Goal: Task Accomplishment & Management: Use online tool/utility

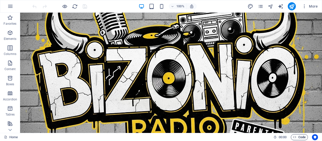
click at [296, 137] on span "Code" at bounding box center [299, 137] width 13 height 6
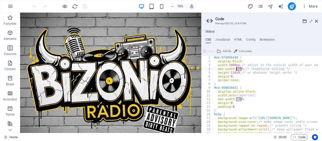
drag, startPoint x: 241, startPoint y: 69, endPoint x: 236, endPoint y: 70, distance: 5.0
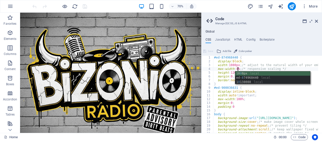
scroll to position [0, 2]
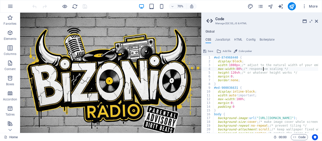
drag, startPoint x: 236, startPoint y: 70, endPoint x: 239, endPoint y: 69, distance: 3.3
click at [239, 69] on div "#ed-874968440 { display : block ; width : 1080px ; /* adjust to the natural wid…" at bounding box center [265, 94] width 105 height 77
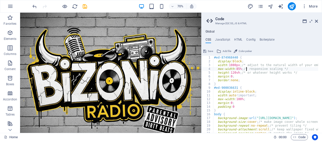
type textarea "max-width: 85%; /* responsive scaling */"
click at [206, 49] on icon at bounding box center [204, 51] width 3 height 6
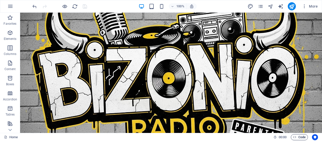
click at [295, 136] on icon "button" at bounding box center [294, 136] width 3 height 3
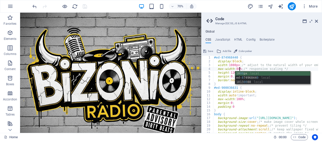
type textarea "max-width: 80%; /* responsive scaling */"
click at [208, 51] on span "Save" at bounding box center [210, 51] width 5 height 6
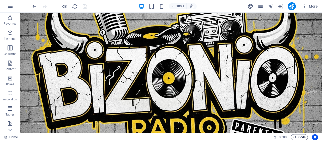
click at [300, 138] on span "Code" at bounding box center [299, 137] width 13 height 6
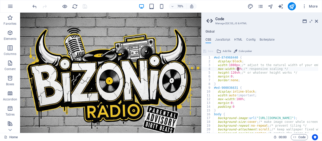
type textarea "max-width: 75%; /* responsive scaling */"
click at [206, 49] on button "Save" at bounding box center [207, 51] width 11 height 6
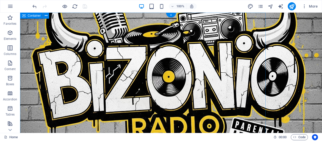
scroll to position [0, 0]
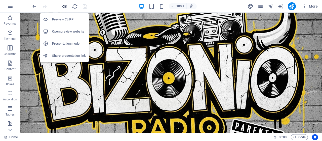
click at [65, 5] on icon "button" at bounding box center [65, 7] width 6 height 6
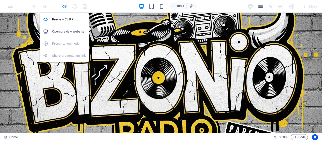
click at [66, 7] on icon "button" at bounding box center [65, 7] width 6 height 6
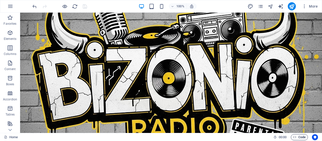
click at [303, 134] on span "Code" at bounding box center [299, 137] width 13 height 6
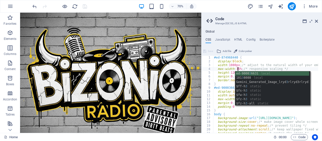
scroll to position [0, 2]
type textarea "max-width: 35%; /* responsive scaling */"
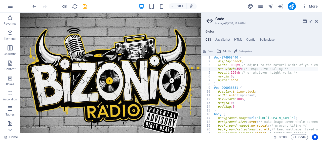
drag, startPoint x: 206, startPoint y: 50, endPoint x: 186, endPoint y: 37, distance: 23.9
click at [206, 50] on button "Save" at bounding box center [207, 51] width 11 height 6
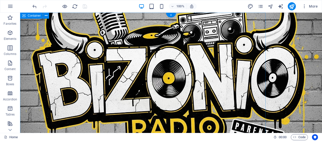
scroll to position [0, 0]
click at [299, 137] on span "Code" at bounding box center [299, 137] width 13 height 6
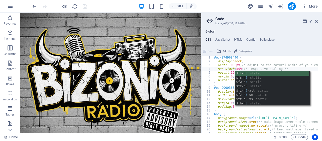
scroll to position [0, 2]
type textarea "max-width: 55%; /* responsive scaling */"
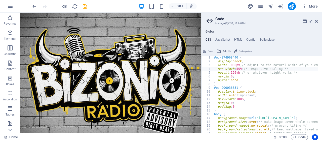
click at [209, 51] on span "Save" at bounding box center [210, 51] width 5 height 6
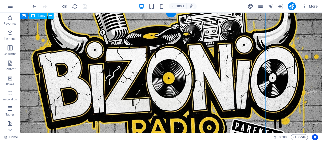
click at [125, 100] on div "</div>" at bounding box center [87, 85] width 135 height 144
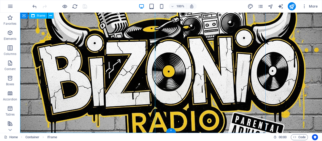
scroll to position [0, 0]
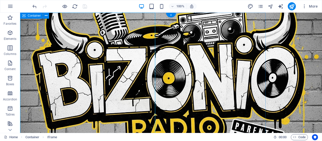
click at [183, 87] on div "</div>" at bounding box center [142, 85] width 245 height 144
click at [300, 136] on span "Code" at bounding box center [299, 137] width 13 height 6
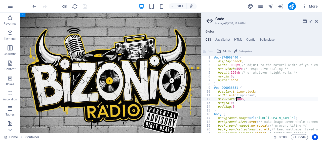
drag, startPoint x: 240, startPoint y: 99, endPoint x: 237, endPoint y: 101, distance: 4.1
type textarea "max-width: 50%;"
click at [207, 50] on button "Save" at bounding box center [207, 51] width 11 height 6
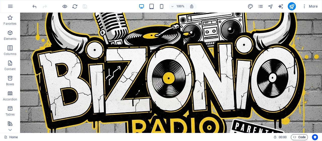
click at [295, 136] on icon "button" at bounding box center [294, 136] width 3 height 3
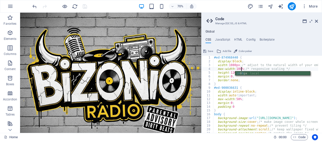
type textarea "max-width: 100%; /* responsive scaling */"
click at [208, 51] on span "Save" at bounding box center [210, 51] width 5 height 6
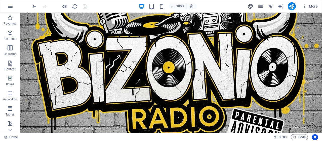
scroll to position [0, 0]
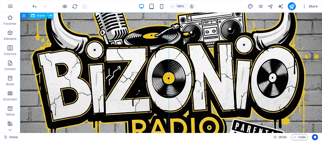
click at [50, 16] on icon at bounding box center [50, 15] width 3 height 5
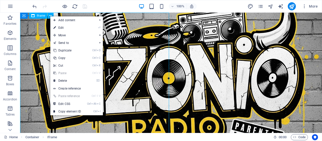
click at [43, 16] on span "Iframe" at bounding box center [41, 15] width 9 height 3
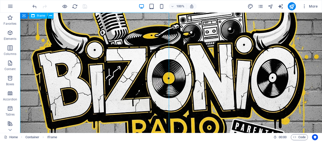
click at [43, 16] on span "Iframe" at bounding box center [41, 15] width 9 height 3
select select "%"
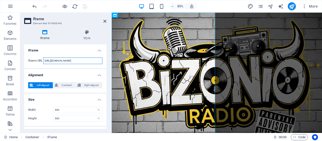
drag, startPoint x: 84, startPoint y: 60, endPoint x: 32, endPoint y: 59, distance: 52.0
click at [32, 59] on div "Iframe URL https://radiobizonio.com/standard_centered.html" at bounding box center [65, 60] width 74 height 7
click at [61, 62] on input "[URL][DOMAIN_NAME]" at bounding box center [72, 60] width 59 height 7
drag, startPoint x: 168, startPoint y: 73, endPoint x: 118, endPoint y: 72, distance: 49.8
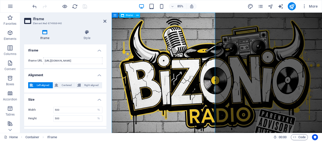
scroll to position [0, 0]
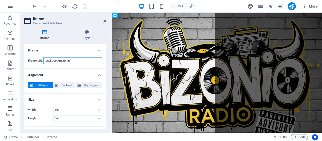
click at [85, 59] on input "[URL][DOMAIN_NAME]" at bounding box center [72, 60] width 59 height 7
click at [89, 37] on h4 "Style" at bounding box center [86, 35] width 39 height 11
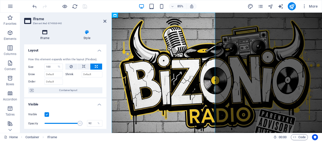
click at [38, 32] on icon at bounding box center [44, 32] width 41 height 5
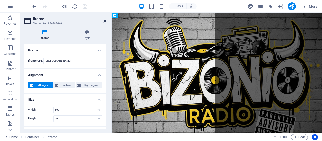
click at [104, 20] on icon at bounding box center [104, 21] width 3 height 4
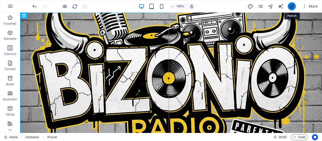
click at [293, 6] on icon "publish" at bounding box center [292, 7] width 6 height 6
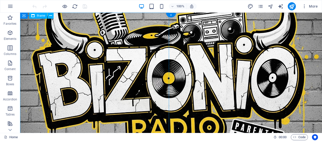
click at [115, 60] on div "</div>" at bounding box center [95, 85] width 151 height 144
click at [111, 54] on div "</div>" at bounding box center [95, 85] width 151 height 144
select select "%"
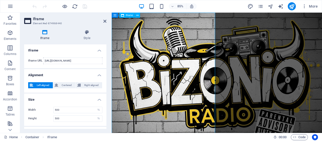
click at [179, 61] on div "</div>" at bounding box center [174, 97] width 124 height 169
click at [282, 39] on div "</div>" at bounding box center [235, 98] width 247 height 171
click at [105, 22] on icon at bounding box center [104, 21] width 3 height 4
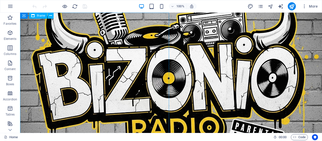
click at [43, 16] on span "Iframe" at bounding box center [41, 15] width 9 height 3
select select "%"
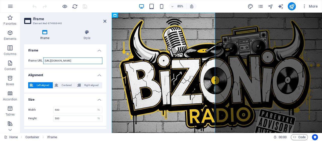
click at [96, 58] on input "[URL][DOMAIN_NAME]" at bounding box center [72, 60] width 59 height 7
type input "[URL][DOMAIN_NAME]"
click at [105, 20] on icon at bounding box center [104, 21] width 3 height 4
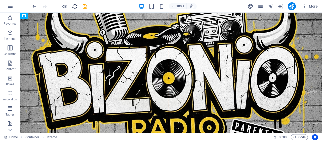
click at [76, 6] on icon "reload" at bounding box center [75, 7] width 6 height 6
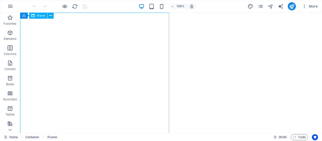
click at [38, 16] on span "Iframe" at bounding box center [41, 15] width 9 height 3
select select "%"
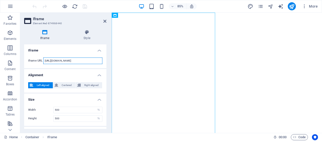
scroll to position [0, 1]
drag, startPoint x: 88, startPoint y: 60, endPoint x: 107, endPoint y: 61, distance: 18.4
click at [107, 61] on div "Iframe Style Iframe Iframe URL https://radiobizonio.com/standard_centered.html …" at bounding box center [65, 79] width 90 height 107
click at [88, 60] on input "[URL][DOMAIN_NAME]" at bounding box center [72, 60] width 59 height 7
click at [104, 19] on icon at bounding box center [104, 21] width 3 height 4
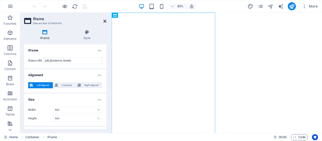
scroll to position [0, 0]
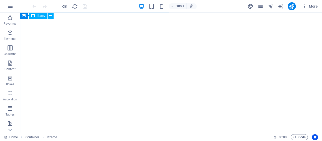
click at [38, 17] on div "Iframe" at bounding box center [38, 16] width 18 height 6
select select "%"
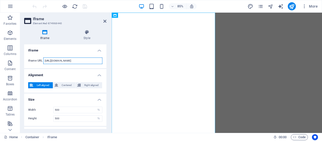
click at [71, 59] on input "[URL][DOMAIN_NAME]" at bounding box center [72, 60] width 59 height 7
click at [104, 22] on icon at bounding box center [104, 21] width 3 height 4
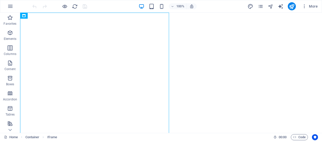
click at [157, 5] on div "100%" at bounding box center [167, 6] width 58 height 8
click at [162, 5] on icon "button" at bounding box center [162, 7] width 6 height 6
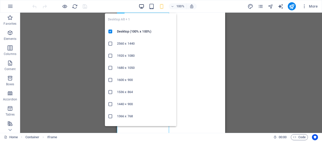
click at [141, 5] on icon "button" at bounding box center [141, 7] width 6 height 6
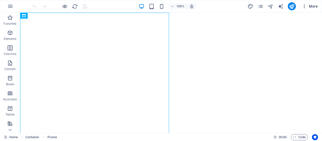
click at [304, 6] on icon "button" at bounding box center [304, 6] width 5 height 5
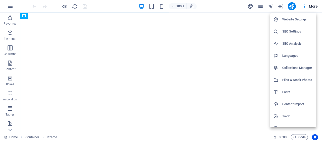
click at [304, 6] on div at bounding box center [161, 70] width 322 height 141
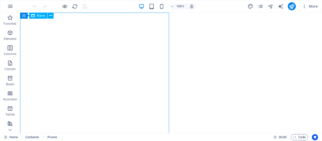
click at [40, 16] on span "Iframe" at bounding box center [41, 15] width 9 height 3
select select "%"
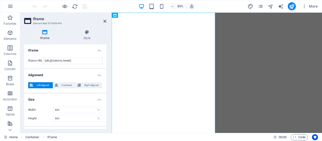
click at [106, 22] on aside "Iframe Element #ed-874968440 Iframe Style Iframe Iframe URL https://radiobizoni…" at bounding box center [65, 73] width 91 height 120
click at [104, 21] on icon at bounding box center [104, 21] width 3 height 4
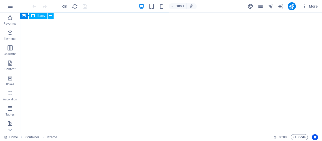
click at [39, 16] on span "Iframe" at bounding box center [41, 15] width 9 height 3
select select "%"
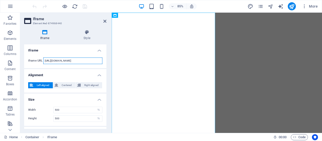
click at [71, 59] on input "[URL][DOMAIN_NAME]" at bounding box center [72, 60] width 59 height 7
click at [77, 60] on input "[URL][DOMAIN_NAME]" at bounding box center [72, 60] width 59 height 7
click at [94, 61] on input "[URL][DOMAIN_NAME]" at bounding box center [72, 60] width 59 height 7
type input "[URL][DOMAIN_NAME]"
click at [105, 21] on icon at bounding box center [104, 21] width 3 height 4
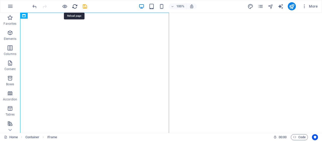
click at [76, 5] on icon "reload" at bounding box center [75, 7] width 6 height 6
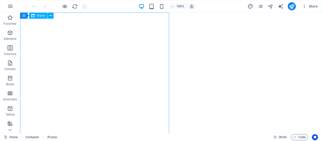
click at [39, 15] on span "Iframe" at bounding box center [41, 15] width 9 height 3
select select "%"
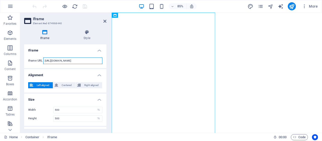
click at [84, 60] on input "[URL][DOMAIN_NAME]" at bounding box center [72, 60] width 59 height 7
type input "[URL][DOMAIN_NAME]"
click at [105, 20] on icon at bounding box center [104, 21] width 3 height 4
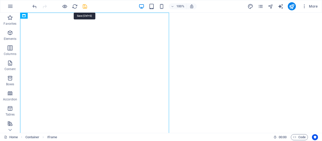
click at [85, 7] on icon "save" at bounding box center [85, 7] width 6 height 6
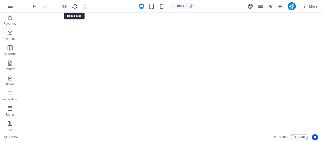
click at [75, 6] on icon "reload" at bounding box center [75, 7] width 6 height 6
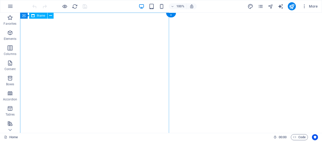
click at [112, 31] on div "</div>" at bounding box center [171, 34] width 298 height 39
select select "%"
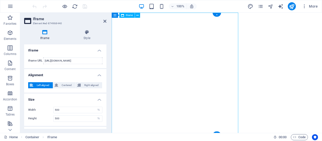
click at [114, 34] on div "</div>" at bounding box center [235, 34] width 243 height 39
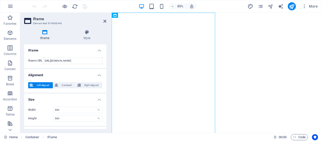
click at [103, 21] on h2 "Iframe" at bounding box center [69, 19] width 73 height 5
click at [84, 61] on input "[URL][DOMAIN_NAME]" at bounding box center [72, 60] width 59 height 7
type input "[URL][DOMAIN_NAME]"
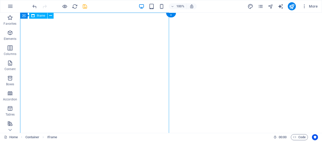
select select "%"
click at [52, 16] on button at bounding box center [51, 16] width 6 height 6
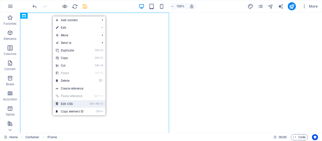
click at [82, 103] on link "Ctrl Alt C Edit CSS" at bounding box center [70, 104] width 34 height 8
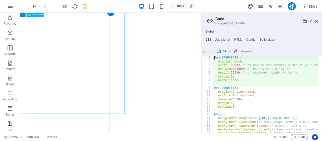
type textarea "display: block;"
click at [236, 37] on div "Global CSS JavaScript HTML Config Boilerplate display: block; 1 2 3 4 5 6 7 8 9…" at bounding box center [261, 81] width 120 height 103
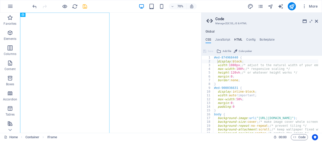
click at [236, 38] on h4 "HTML" at bounding box center [238, 41] width 8 height 6
type textarea "{{content}}"
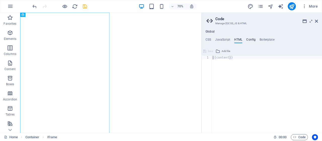
click at [250, 40] on h4 "Config" at bounding box center [250, 41] width 9 height 6
type textarea "$color-background: #ffffff;"
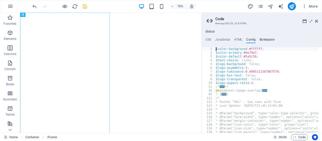
click at [262, 40] on h4 "Boilerplate" at bounding box center [266, 41] width 15 height 6
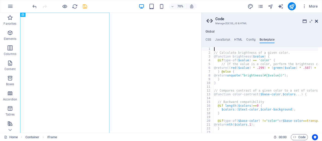
click at [316, 22] on icon at bounding box center [316, 21] width 3 height 4
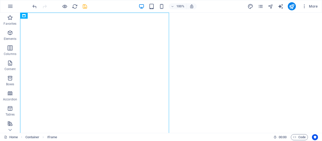
click at [196, 53] on div "</div>" at bounding box center [171, 34] width 298 height 39
click at [110, 53] on div "</div>" at bounding box center [171, 34] width 298 height 39
click at [187, 53] on div "</div>" at bounding box center [171, 34] width 298 height 39
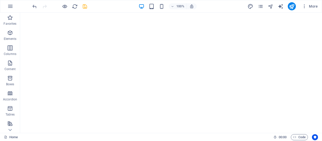
click at [99, 53] on div "</div>" at bounding box center [171, 34] width 298 height 39
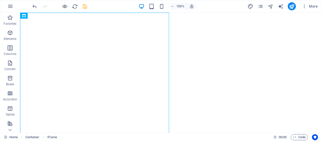
click at [209, 53] on div "</div>" at bounding box center [171, 34] width 298 height 39
click at [62, 38] on div "</div>" at bounding box center [171, 34] width 298 height 39
click at [40, 15] on span "Iframe" at bounding box center [41, 15] width 9 height 3
select select "%"
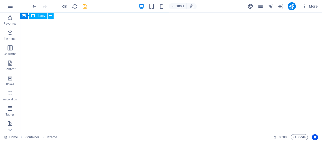
select select "%"
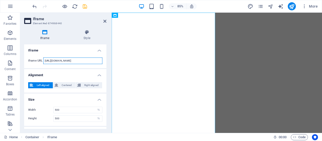
click at [82, 59] on input "[URL][DOMAIN_NAME]" at bounding box center [72, 60] width 59 height 7
drag, startPoint x: 202, startPoint y: 73, endPoint x: 116, endPoint y: 70, distance: 86.5
click at [92, 61] on input "[URL][DOMAIN_NAME]" at bounding box center [72, 60] width 59 height 7
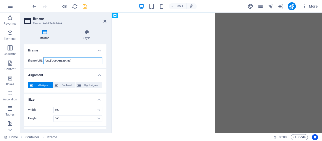
click at [96, 62] on input "[URL][DOMAIN_NAME]" at bounding box center [72, 60] width 59 height 7
type input "[URL][DOMAIN_NAME]"
click at [103, 20] on icon at bounding box center [104, 21] width 3 height 4
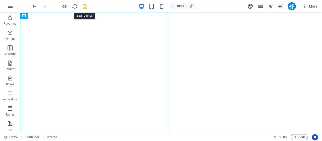
click at [84, 8] on icon "save" at bounding box center [85, 7] width 6 height 6
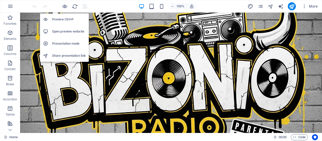
click at [66, 17] on h6 "Preview Ctrl+P" at bounding box center [69, 19] width 34 height 6
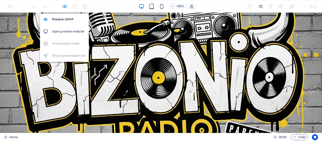
click at [67, 7] on icon "button" at bounding box center [65, 7] width 6 height 6
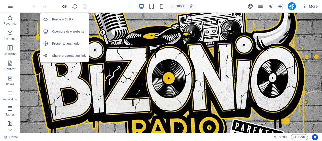
click at [67, 7] on icon "button" at bounding box center [65, 7] width 6 height 6
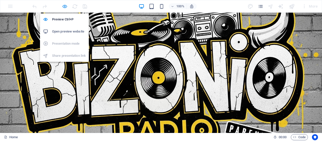
click at [65, 8] on icon "button" at bounding box center [65, 7] width 6 height 6
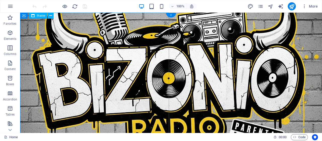
click at [131, 34] on div "</div>" at bounding box center [95, 85] width 151 height 144
select select "%"
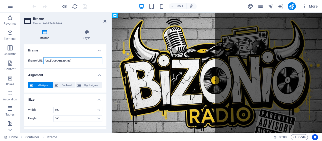
click at [74, 60] on input "[URL][DOMAIN_NAME]" at bounding box center [72, 60] width 59 height 7
drag, startPoint x: 79, startPoint y: 60, endPoint x: 105, endPoint y: 63, distance: 26.3
click at [105, 63] on div "Iframe Iframe URL https://radiobizonio.com/standard_centered.html Alignment Lef…" at bounding box center [65, 86] width 82 height 84
click at [75, 58] on input "[URL][DOMAIN_NAME]" at bounding box center [72, 60] width 59 height 7
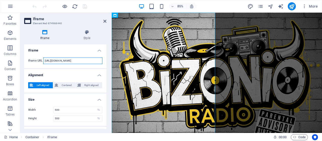
scroll to position [0, 0]
drag, startPoint x: 61, startPoint y: 58, endPoint x: 41, endPoint y: 58, distance: 19.6
click at [41, 58] on div "Iframe URL https://radiobizonio.com/standard_centered.html" at bounding box center [65, 60] width 74 height 7
click at [73, 63] on input "[URL][DOMAIN_NAME]" at bounding box center [72, 60] width 59 height 7
drag, startPoint x: 87, startPoint y: 63, endPoint x: 97, endPoint y: 64, distance: 10.1
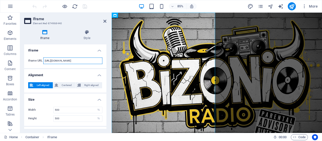
click at [95, 64] on div "Iframe URL https://radiobizonio.com/standard_centered.html" at bounding box center [65, 60] width 82 height 15
click at [97, 64] on div "Iframe URL https://radiobizonio.com/standard_centered.html" at bounding box center [65, 60] width 82 height 15
click at [78, 60] on input "[URL][DOMAIN_NAME]" at bounding box center [72, 60] width 59 height 7
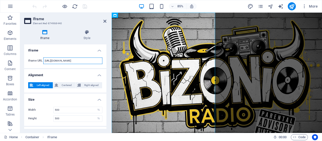
click at [90, 60] on input "[URL][DOMAIN_NAME]" at bounding box center [72, 60] width 59 height 7
drag, startPoint x: 78, startPoint y: 58, endPoint x: 88, endPoint y: 60, distance: 10.2
click at [88, 60] on input "[URL][DOMAIN_NAME]" at bounding box center [72, 60] width 59 height 7
click at [89, 60] on input "[URL][DOMAIN_NAME]" at bounding box center [72, 60] width 59 height 7
click at [84, 60] on input "[URL][DOMAIN_NAME]" at bounding box center [72, 60] width 59 height 7
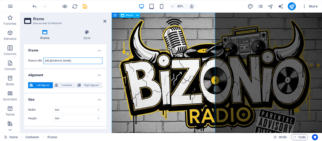
type input "[URL][DOMAIN_NAME]"
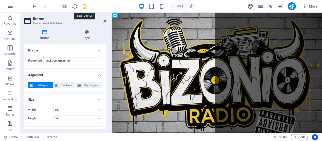
click at [86, 8] on icon "save" at bounding box center [85, 7] width 6 height 6
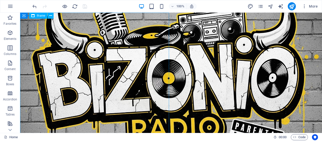
click at [44, 17] on span "Iframe" at bounding box center [41, 15] width 9 height 3
select select "%"
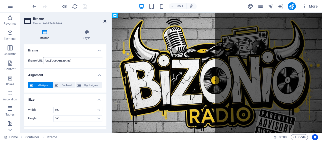
click at [105, 20] on icon at bounding box center [104, 21] width 3 height 4
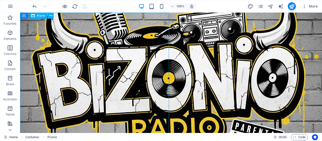
click at [40, 14] on span "Iframe" at bounding box center [41, 15] width 9 height 3
select select "%"
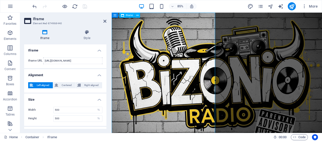
drag, startPoint x: 223, startPoint y: 74, endPoint x: 125, endPoint y: 70, distance: 97.8
click at [89, 34] on icon at bounding box center [86, 32] width 39 height 5
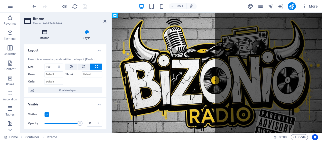
click at [42, 31] on icon at bounding box center [44, 32] width 41 height 5
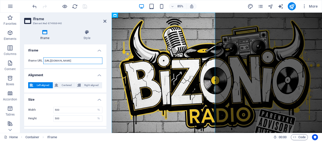
scroll to position [0, 1]
drag, startPoint x: 216, startPoint y: 72, endPoint x: 120, endPoint y: 69, distance: 96.1
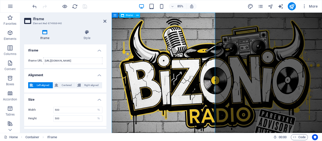
scroll to position [0, 0]
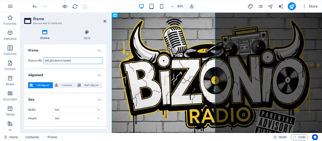
click at [95, 60] on input "[URL][DOMAIN_NAME]" at bounding box center [72, 60] width 59 height 7
click at [99, 60] on input "[URL][DOMAIN_NAME]" at bounding box center [72, 60] width 59 height 7
click at [100, 60] on input "[URL][DOMAIN_NAME]" at bounding box center [72, 60] width 59 height 7
click at [106, 19] on aside "Iframe Element #ed-874968440 Iframe Style Iframe Iframe URL https://radiobizoni…" at bounding box center [65, 73] width 91 height 120
click at [106, 20] on aside "Iframe Element #ed-874968440 Iframe Style Iframe Iframe URL https://radiobizoni…" at bounding box center [65, 73] width 91 height 120
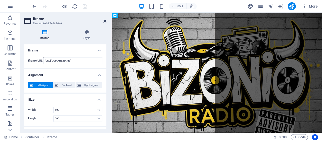
click at [105, 21] on icon at bounding box center [104, 21] width 3 height 4
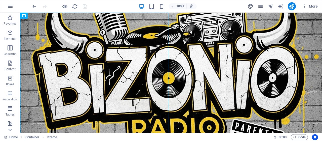
click at [77, 10] on div at bounding box center [59, 6] width 56 height 8
click at [75, 5] on icon "reload" at bounding box center [75, 7] width 6 height 6
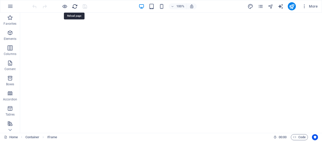
click at [75, 7] on icon "reload" at bounding box center [75, 7] width 6 height 6
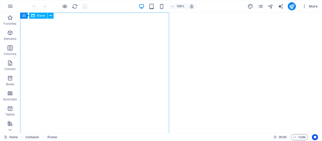
click at [41, 16] on span "Iframe" at bounding box center [41, 15] width 9 height 3
select select "%"
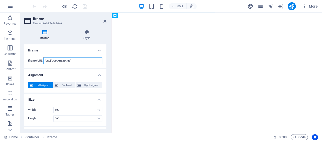
click at [86, 60] on input "[URL][DOMAIN_NAME]" at bounding box center [72, 60] width 59 height 7
type input "https://radiobizonio.com/standard_c2entered.html"
click at [105, 20] on icon at bounding box center [104, 21] width 3 height 4
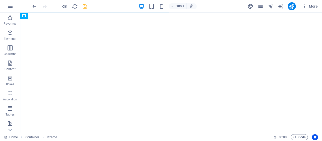
click at [86, 9] on div at bounding box center [59, 6] width 56 height 8
click at [85, 8] on icon "save" at bounding box center [85, 7] width 6 height 6
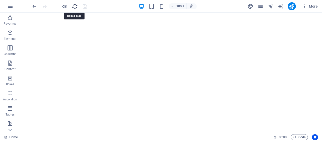
click at [74, 6] on icon "reload" at bounding box center [75, 7] width 6 height 6
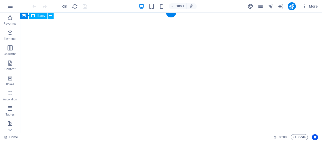
click at [81, 30] on div "</div>" at bounding box center [171, 34] width 298 height 39
select select "%"
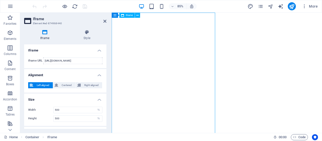
click at [169, 53] on div "</div>" at bounding box center [235, 34] width 243 height 39
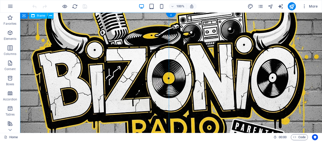
click at [74, 40] on div "</div>" at bounding box center [95, 85] width 151 height 144
select select "%"
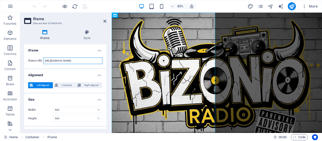
click at [82, 61] on input "[URL][DOMAIN_NAME]" at bounding box center [72, 60] width 59 height 7
click at [53, 61] on input "[URL][DOMAIN_NAME]" at bounding box center [72, 60] width 59 height 7
type input "[URL][DOMAIN_NAME]"
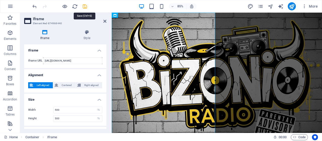
click at [85, 6] on icon "save" at bounding box center [85, 7] width 6 height 6
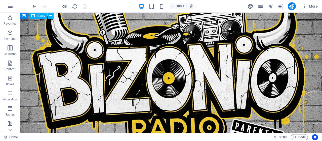
click at [38, 16] on span "Iframe" at bounding box center [41, 15] width 9 height 3
select select "%"
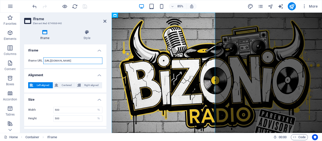
click at [54, 61] on input "[URL][DOMAIN_NAME]" at bounding box center [72, 60] width 59 height 7
type input "[URL][DOMAIN_NAME]"
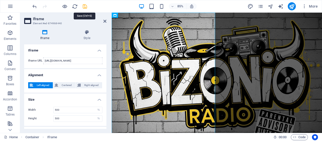
click at [85, 5] on icon "save" at bounding box center [85, 7] width 6 height 6
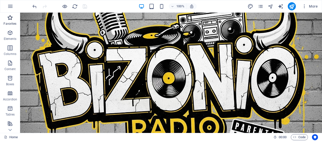
drag, startPoint x: 10, startPoint y: 16, endPoint x: 23, endPoint y: 62, distance: 47.6
click at [10, 16] on icon "button" at bounding box center [10, 18] width 6 height 6
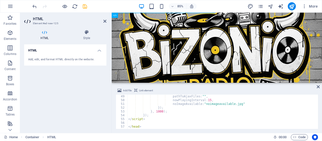
scroll to position [216, 0]
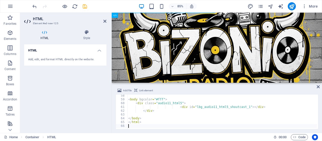
type textarea "</html>"
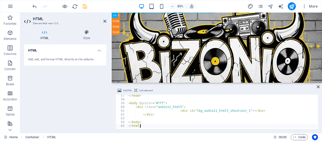
click at [71, 97] on div "HTML Add, edit, and format HTML directly on the website." at bounding box center [65, 86] width 82 height 84
click at [104, 21] on icon at bounding box center [104, 21] width 3 height 4
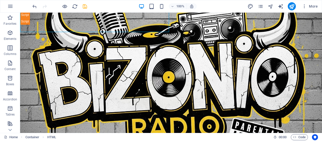
scroll to position [0, 0]
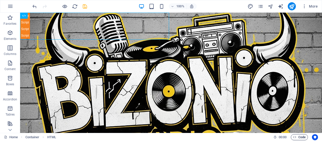
click at [300, 139] on span "Code" at bounding box center [299, 137] width 13 height 6
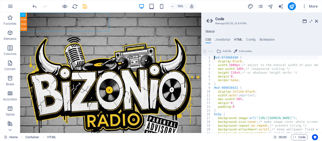
click at [237, 39] on h4 "HTML" at bounding box center [238, 41] width 8 height 6
type textarea "{{content}}"
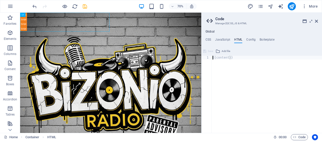
paste textarea
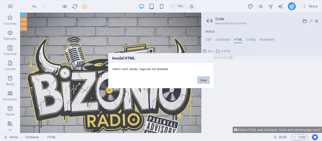
click at [206, 80] on button "Okay" at bounding box center [203, 80] width 13 height 8
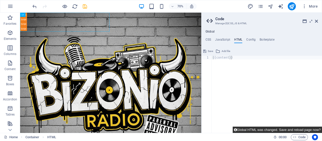
click at [297, 128] on button "Global HTML was changed. Save and reload page now?" at bounding box center [276, 129] width 89 height 6
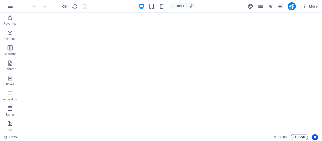
click at [299, 136] on span "Code" at bounding box center [299, 137] width 13 height 6
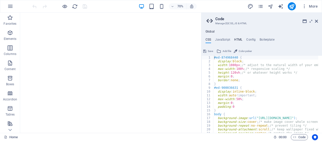
click at [236, 39] on h4 "HTML" at bounding box center [238, 41] width 8 height 6
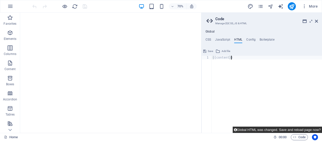
click at [288, 128] on button "Global HTML was changed. Save and reload page now?" at bounding box center [276, 129] width 89 height 6
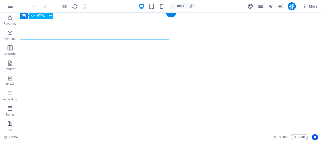
click at [107, 15] on div "Example" at bounding box center [171, 15] width 298 height 0
click at [42, 15] on span "HTML" at bounding box center [41, 15] width 8 height 3
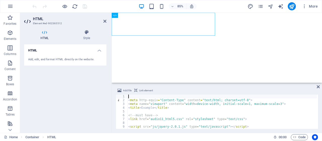
type textarea "<meta http-equiv="Content-Type" content="text/html; charset=utf-8">"
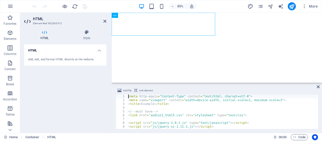
click at [85, 102] on div "HTML Add, edit, and format HTML directly on the website." at bounding box center [65, 86] width 82 height 84
drag, startPoint x: 317, startPoint y: 86, endPoint x: 295, endPoint y: 74, distance: 24.8
click at [317, 86] on icon at bounding box center [317, 86] width 3 height 4
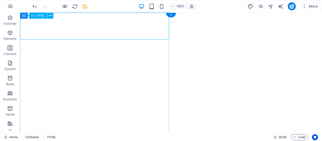
click at [71, 15] on div "Example" at bounding box center [171, 15] width 298 height 0
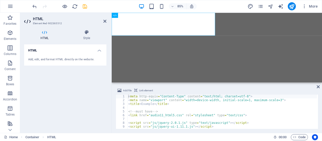
click at [47, 35] on h4 "HTML" at bounding box center [45, 35] width 43 height 11
click at [73, 58] on div "Add, edit, and format HTML directly on the website." at bounding box center [65, 59] width 74 height 4
click at [99, 48] on h4 "HTML" at bounding box center [65, 48] width 82 height 9
click at [100, 51] on h4 "HTML" at bounding box center [65, 50] width 82 height 12
click at [89, 32] on icon at bounding box center [86, 32] width 39 height 5
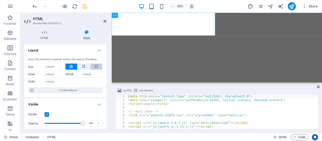
click at [95, 65] on icon at bounding box center [96, 66] width 3 height 6
type input "100"
select select "%"
click at [69, 67] on button at bounding box center [71, 66] width 12 height 6
select select "DISABLED_OPTION_VALUE"
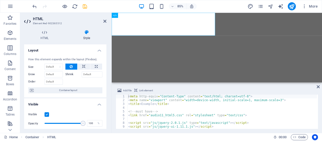
click at [46, 114] on label at bounding box center [46, 114] width 5 height 5
click at [0, 0] on input "Visible" at bounding box center [0, 0] width 0 height 0
click at [46, 114] on label at bounding box center [46, 114] width 5 height 5
click at [0, 0] on input "Visible" at bounding box center [0, 0] width 0 height 0
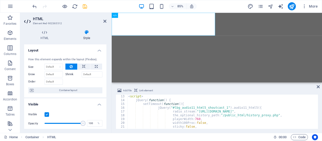
scroll to position [45, 0]
drag, startPoint x: 236, startPoint y: 115, endPoint x: 214, endPoint y: 116, distance: 22.4
click at [214, 116] on div "< script > jQuery ( function ( ) { setTimeout ( function ( ) { jQuery ( "#lbg_a…" at bounding box center [222, 115] width 190 height 42
click at [268, 109] on div "< script > jQuery ( function ( ) { setTimeout ( function ( ) { jQuery ( "#lbg_a…" at bounding box center [222, 115] width 190 height 42
click at [264, 114] on div "< script > jQuery ( function ( ) { setTimeout ( function ( ) { jQuery ( "#lbg_a…" at bounding box center [222, 115] width 190 height 42
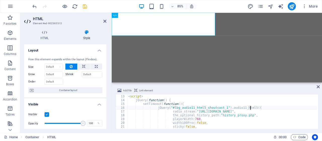
type textarea "the_optional_history_path:"history_proxy.php","
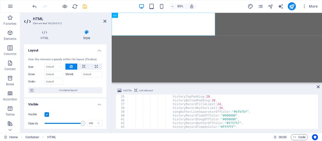
scroll to position [203, 0]
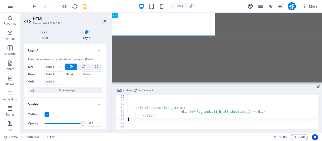
click at [233, 121] on div "< div class = "audio11_html5" > < div id = "lbg_audio11_html5_shoutcast_1" > </…" at bounding box center [222, 112] width 190 height 42
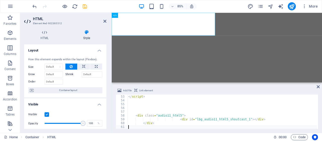
scroll to position [196, 0]
type textarea "</div>"
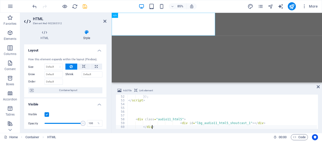
scroll to position [192, 0]
click at [105, 32] on icon at bounding box center [86, 32] width 39 height 5
click at [46, 36] on h4 "HTML" at bounding box center [45, 35] width 43 height 11
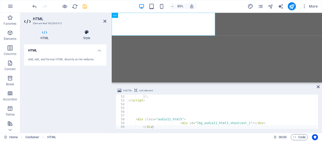
click at [86, 35] on h4 "Style" at bounding box center [86, 35] width 39 height 11
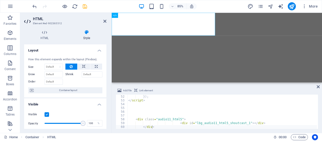
click at [63, 67] on div "Size Default auto px % 1/1 1/2 1/3 1/4 1/5 1/6 1/7 1/8 1/9 1/10" at bounding box center [46, 66] width 37 height 7
click at [71, 67] on icon at bounding box center [71, 66] width 3 height 6
click at [83, 67] on icon at bounding box center [84, 66] width 4 height 6
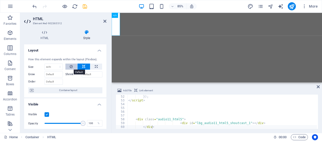
click at [70, 66] on icon at bounding box center [71, 66] width 3 height 6
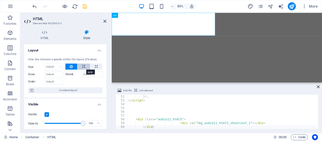
click at [83, 65] on icon at bounding box center [84, 66] width 4 height 6
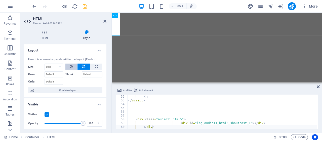
click at [72, 66] on button at bounding box center [71, 66] width 12 height 6
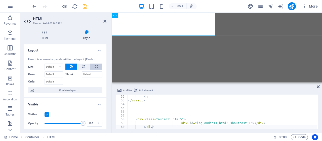
click at [95, 66] on icon at bounding box center [96, 66] width 3 height 6
type input "100"
select select "%"
click at [72, 65] on icon at bounding box center [71, 66] width 3 height 6
select select "DISABLED_OPTION_VALUE"
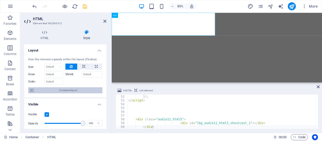
click at [73, 87] on span "Container layout" at bounding box center [68, 90] width 66 height 6
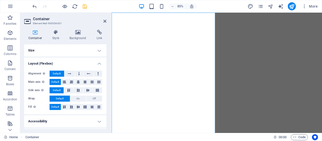
click at [103, 21] on h2 "Container" at bounding box center [69, 19] width 73 height 5
drag, startPoint x: 104, startPoint y: 21, endPoint x: 104, endPoint y: 9, distance: 11.6
click at [104, 21] on icon at bounding box center [104, 21] width 3 height 4
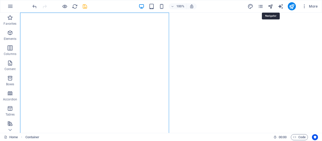
click at [269, 7] on icon "navigator" at bounding box center [270, 7] width 6 height 6
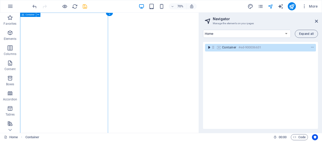
click at [210, 46] on icon "toggle-expand" at bounding box center [208, 47] width 5 height 5
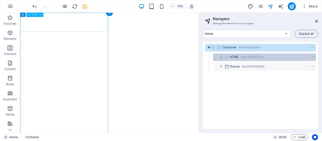
click at [254, 57] on h6 "#ed-902365512" at bounding box center [252, 57] width 23 height 6
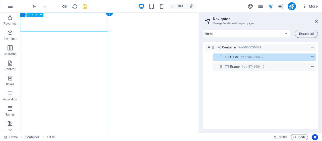
click at [311, 58] on icon "context-menu" at bounding box center [312, 57] width 4 height 4
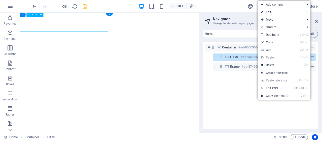
click at [311, 58] on icon "context-menu" at bounding box center [312, 57] width 4 height 4
click at [234, 80] on div "Container #ed-900036631 HTML #ed-902365512 Iframe #ed-874968440" at bounding box center [260, 85] width 115 height 87
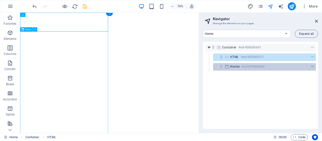
click at [311, 66] on icon "context-menu" at bounding box center [312, 67] width 4 height 4
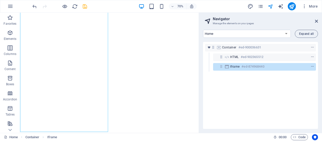
click at [219, 87] on div "Container #ed-900036631 HTML #ed-902365512 Iframe #ed-874968440" at bounding box center [260, 85] width 115 height 87
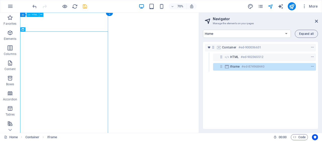
click at [115, 15] on div "Example" at bounding box center [147, 15] width 251 height 0
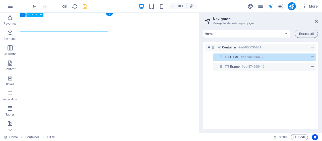
click at [97, 15] on div "Example" at bounding box center [147, 15] width 251 height 0
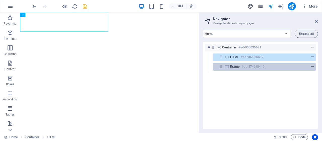
drag, startPoint x: 245, startPoint y: 58, endPoint x: 221, endPoint y: 68, distance: 25.8
click at [243, 81] on div "Container #ed-900036631 HTML #ed-902365512 Iframe #ed-874968440" at bounding box center [260, 85] width 115 height 87
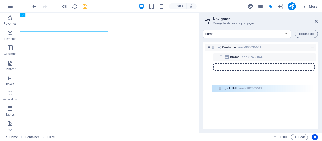
drag, startPoint x: 220, startPoint y: 57, endPoint x: 219, endPoint y: 89, distance: 32.7
click at [219, 89] on div "Container #ed-900036631 HTML #ed-902365512 Iframe #ed-874968440" at bounding box center [260, 85] width 115 height 87
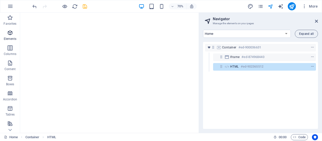
click at [13, 34] on icon "button" at bounding box center [10, 33] width 6 height 6
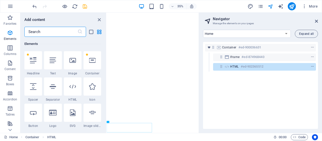
scroll to position [54, 0]
click at [9, 50] on icon "button" at bounding box center [10, 48] width 6 height 6
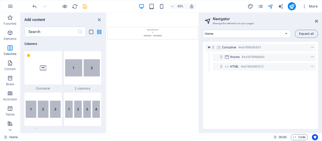
scroll to position [173, 0]
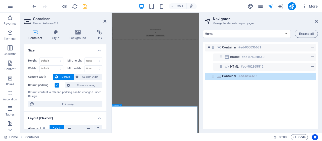
drag, startPoint x: 232, startPoint y: 67, endPoint x: 222, endPoint y: 72, distance: 11.8
click at [226, 75] on div "Container #ed-900036631 Iframe #ed-874968440 HTML #ed-902365512 Container #ed-n…" at bounding box center [260, 85] width 115 height 87
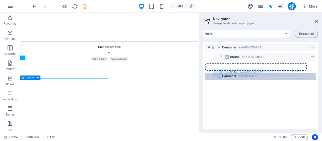
drag, startPoint x: 220, startPoint y: 67, endPoint x: 220, endPoint y: 75, distance: 8.0
click at [220, 75] on div "Container #ed-900036631 Iframe #ed-874968440 HTML #ed-902365512 Container #ed-n…" at bounding box center [260, 85] width 115 height 87
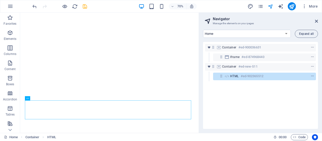
scroll to position [0, 0]
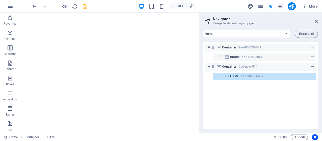
click at [244, 100] on div "Container #ed-900036631 Iframe #ed-874968440 Container #ed-new-511 HTML #ed-902…" at bounding box center [260, 85] width 115 height 87
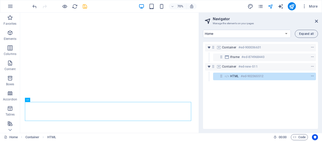
scroll to position [101, 0]
click at [247, 53] on div "</div> Example" at bounding box center [147, 34] width 251 height 39
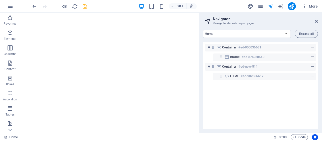
scroll to position [0, 0]
click at [97, 45] on div "</div>" at bounding box center [147, 34] width 251 height 39
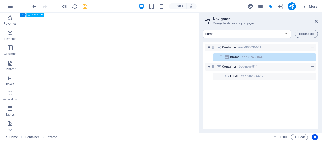
click at [34, 14] on span "Iframe" at bounding box center [35, 15] width 6 height 2
select select "%"
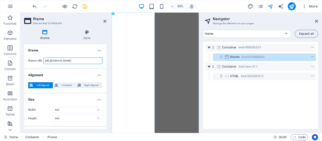
scroll to position [0, 1]
drag, startPoint x: 207, startPoint y: 73, endPoint x: 223, endPoint y: 75, distance: 15.5
click at [89, 62] on input "[URL][DOMAIN_NAME]" at bounding box center [72, 60] width 59 height 7
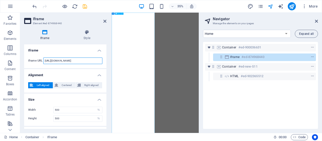
drag, startPoint x: 202, startPoint y: 73, endPoint x: 118, endPoint y: 153, distance: 116.3
click at [91, 59] on input "[URL][DOMAIN_NAME]" at bounding box center [72, 60] width 59 height 7
click at [104, 20] on icon at bounding box center [104, 21] width 3 height 4
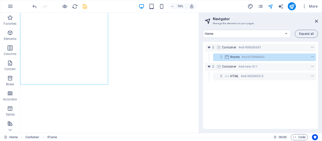
scroll to position [103, 0]
click at [243, 104] on div "Container #ed-900036631 Iframe #ed-874968440 Container #ed-new-511 HTML #ed-902…" at bounding box center [260, 85] width 115 height 87
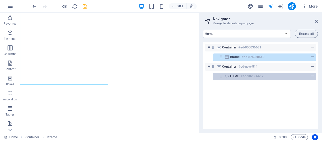
click at [239, 80] on div "HTML #ed-902365512" at bounding box center [260, 76] width 111 height 10
click at [239, 77] on div "HTML #ed-902365512" at bounding box center [260, 76] width 61 height 6
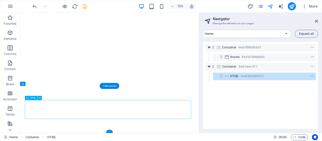
click at [239, 77] on div "HTML #ed-902365512" at bounding box center [260, 76] width 61 height 6
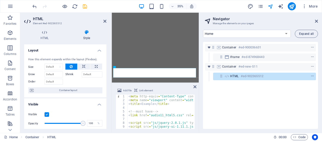
scroll to position [0, 0]
click at [149, 88] on span "Link element" at bounding box center [146, 90] width 14 height 6
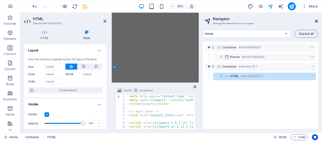
scroll to position [88, 0]
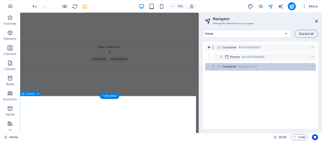
click at [250, 65] on h6 "#ed-new-511" at bounding box center [247, 66] width 19 height 6
click at [312, 67] on icon "context-menu" at bounding box center [312, 67] width 4 height 4
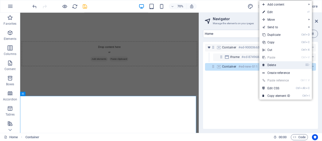
click at [288, 63] on link "⌦ Delete" at bounding box center [276, 65] width 34 height 8
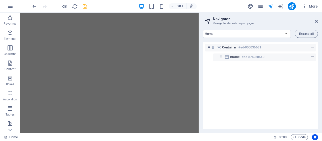
scroll to position [36, 0]
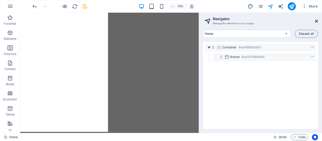
click at [315, 20] on icon at bounding box center [316, 21] width 3 height 4
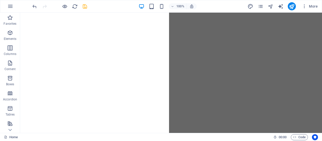
scroll to position [0, 0]
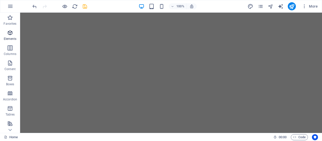
click at [10, 36] on span "Elements" at bounding box center [10, 36] width 20 height 12
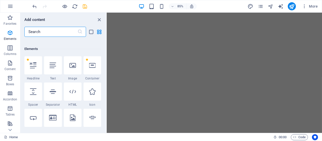
scroll to position [54, 0]
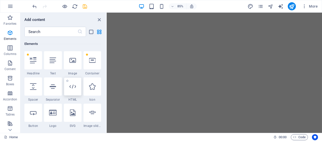
click at [72, 87] on icon at bounding box center [72, 86] width 7 height 7
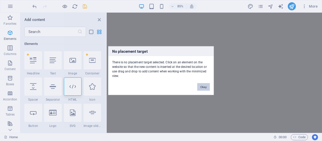
click at [201, 85] on button "Okay" at bounding box center [203, 87] width 13 height 8
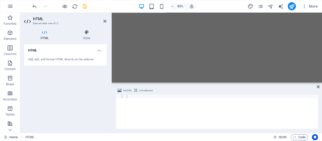
scroll to position [18, 0]
click at [142, 98] on div at bounding box center [222, 115] width 192 height 42
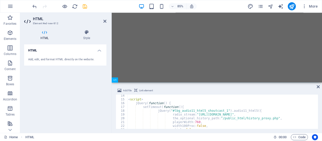
scroll to position [0, 0]
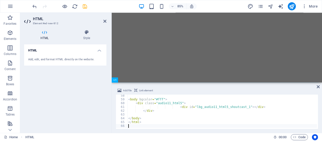
type textarea "</html>"
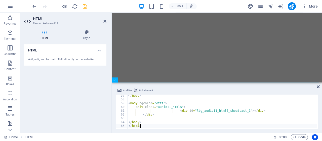
scroll to position [212, 0]
click at [93, 92] on div "HTML Add, edit, and format HTML directly on the website." at bounding box center [65, 86] width 82 height 84
click at [318, 86] on icon at bounding box center [317, 86] width 3 height 4
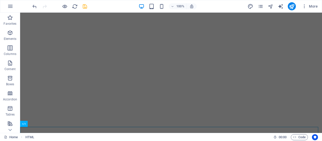
scroll to position [52, 0]
click at [271, 4] on icon "navigator" at bounding box center [270, 7] width 6 height 6
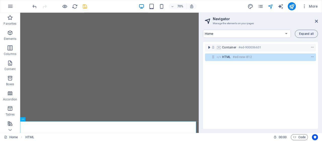
scroll to position [63, 0]
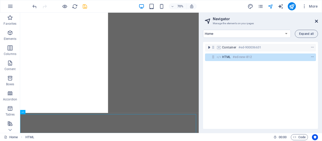
click at [316, 20] on icon at bounding box center [316, 21] width 3 height 4
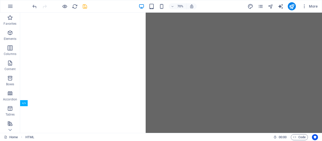
scroll to position [52, 0]
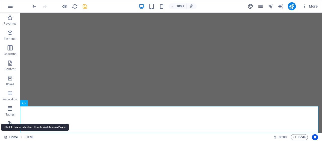
click at [15, 136] on link "Home" at bounding box center [11, 137] width 14 height 6
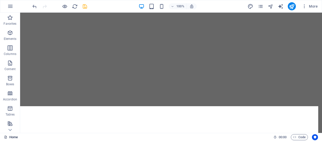
click at [15, 137] on link "Home" at bounding box center [11, 137] width 14 height 6
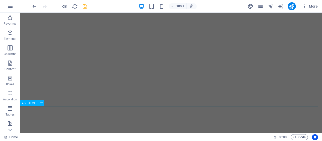
click at [30, 104] on span "HTML" at bounding box center [32, 102] width 8 height 3
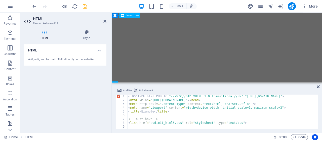
scroll to position [0, 0]
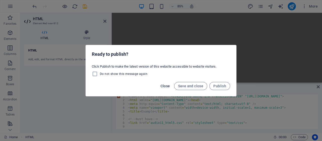
click at [167, 84] on span "Close" at bounding box center [165, 86] width 10 height 4
